Goal: Entertainment & Leisure: Consume media (video, audio)

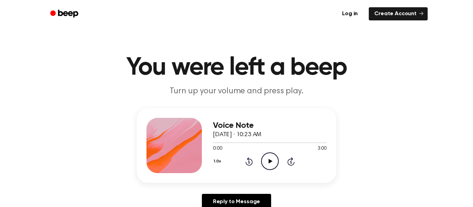
click at [270, 162] on icon at bounding box center [270, 161] width 4 height 5
click at [271, 166] on icon "Pause Audio" at bounding box center [270, 162] width 18 height 18
click at [271, 166] on icon "Play Audio" at bounding box center [270, 162] width 18 height 18
click at [271, 166] on icon "Pause Audio" at bounding box center [270, 162] width 18 height 18
click at [271, 167] on icon "Play Audio" at bounding box center [270, 162] width 18 height 18
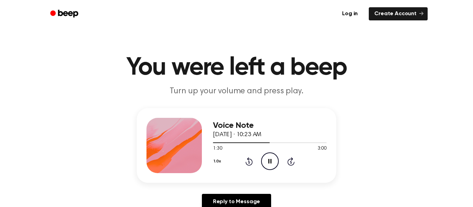
click at [271, 167] on icon "Pause Audio" at bounding box center [270, 162] width 18 height 18
click at [270, 167] on icon "Play Audio" at bounding box center [270, 162] width 18 height 18
click at [270, 167] on icon "Pause Audio" at bounding box center [270, 162] width 18 height 18
click at [270, 167] on icon "Play Audio" at bounding box center [270, 162] width 18 height 18
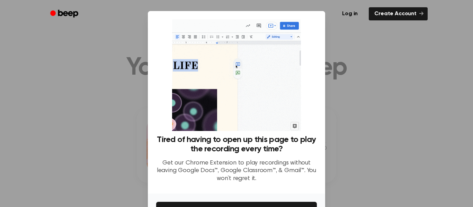
click at [350, 155] on div at bounding box center [236, 103] width 473 height 207
click at [348, 145] on div at bounding box center [236, 103] width 473 height 207
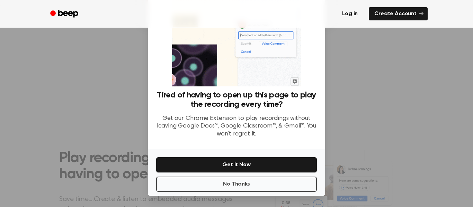
scroll to position [44, 0]
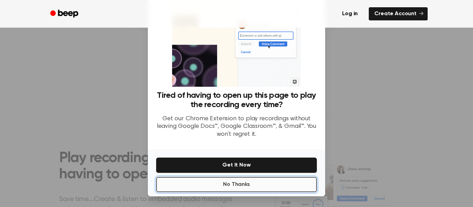
click at [270, 182] on button "No Thanks" at bounding box center [236, 184] width 161 height 15
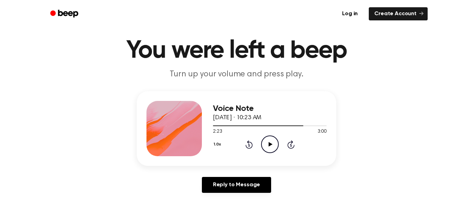
scroll to position [18, 0]
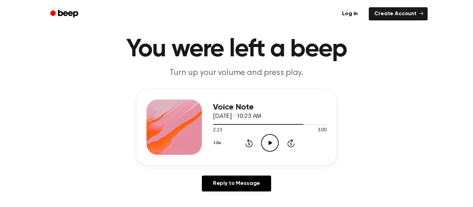
click at [271, 141] on icon "Play Audio" at bounding box center [270, 143] width 18 height 18
